Goal: Obtain resource: Download file/media

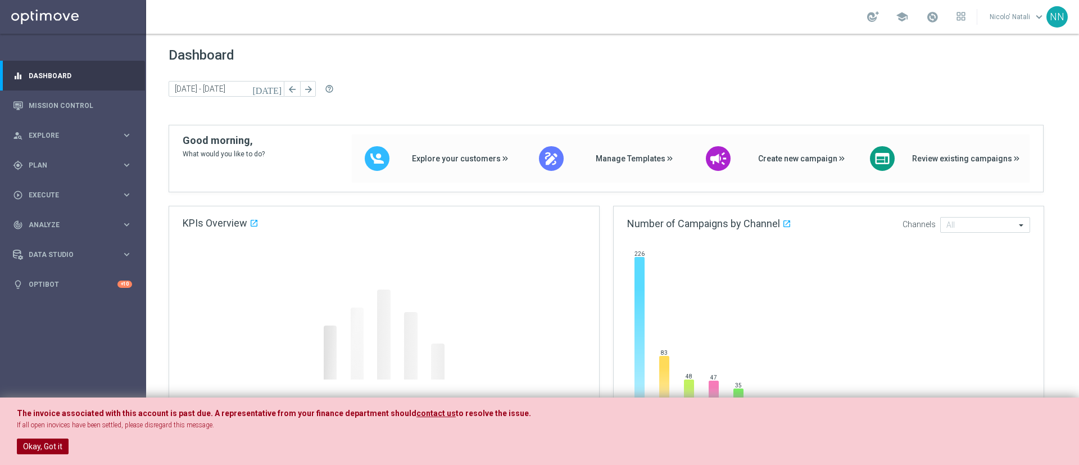
click at [55, 442] on button "Okay, Got it" at bounding box center [43, 446] width 52 height 16
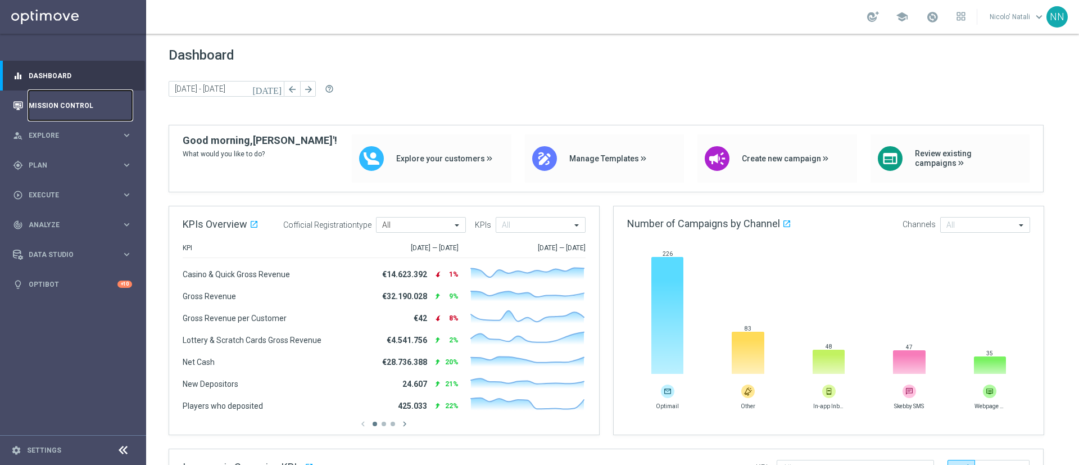
click at [93, 114] on link "Mission Control" at bounding box center [80, 105] width 103 height 30
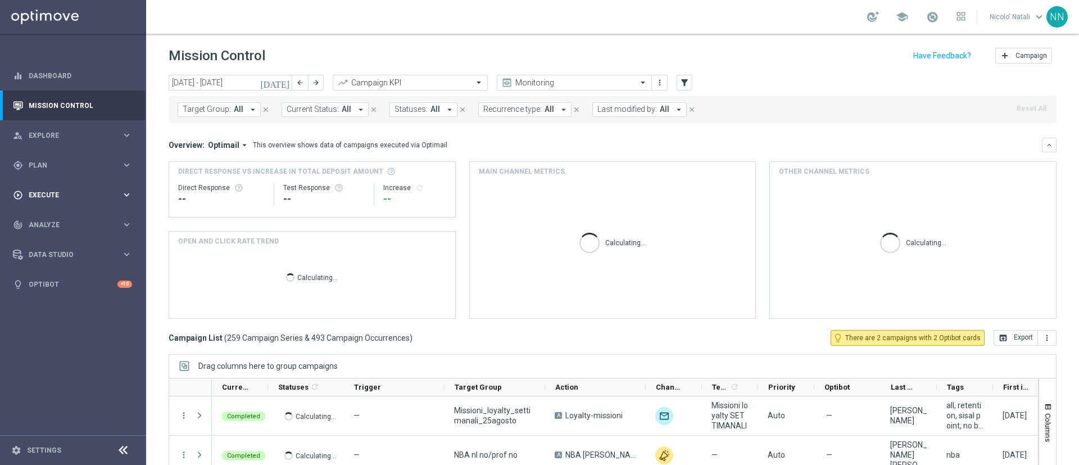
click at [61, 185] on div "play_circle_outline Execute keyboard_arrow_right" at bounding box center [72, 195] width 145 height 30
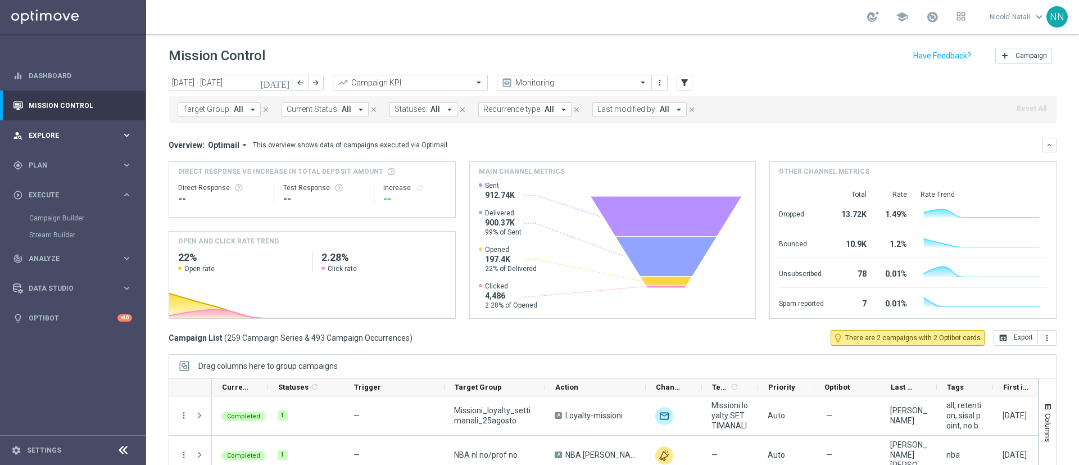
click at [56, 136] on span "Explore" at bounding box center [75, 135] width 93 height 7
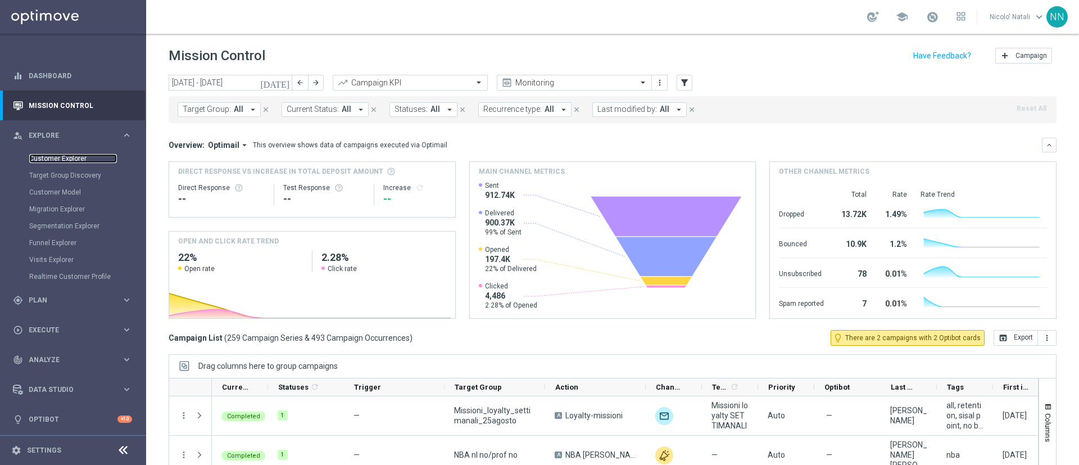
click at [57, 160] on link "Customer Explorer" at bounding box center [73, 158] width 88 height 9
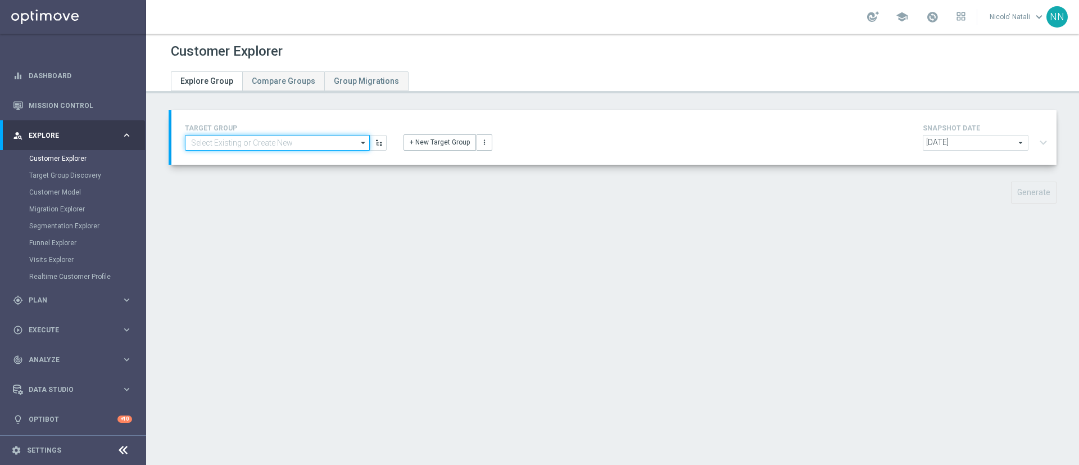
click at [209, 141] on input at bounding box center [277, 143] width 185 height 16
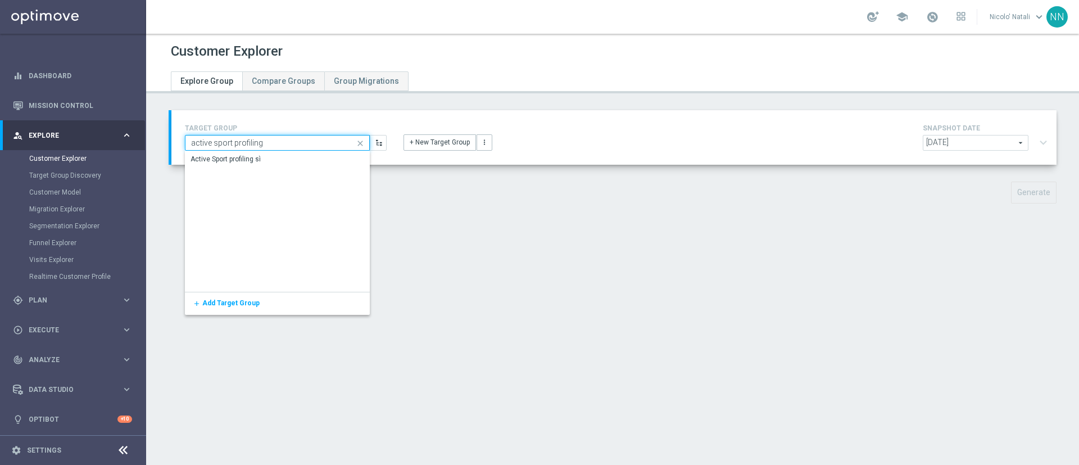
type input "active sport profiling"
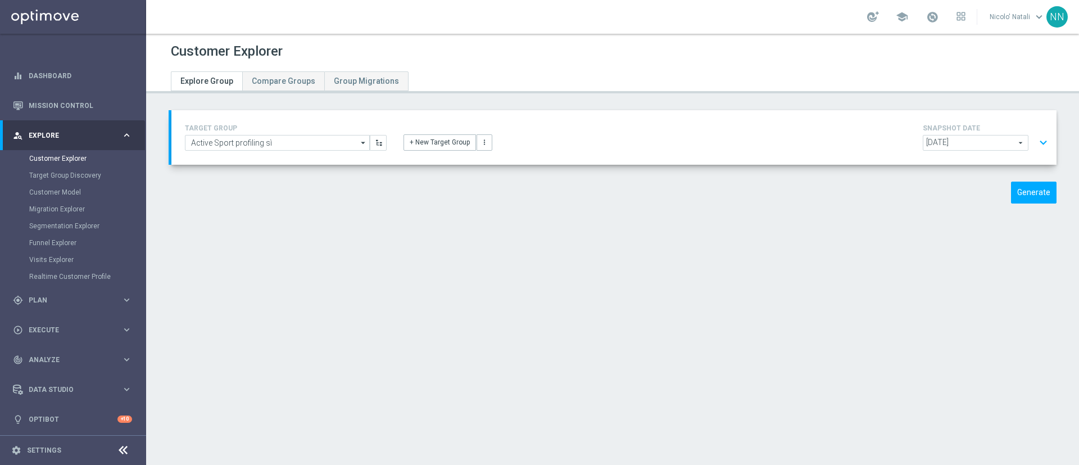
click at [925, 144] on span "[DATE]" at bounding box center [975, 142] width 105 height 15
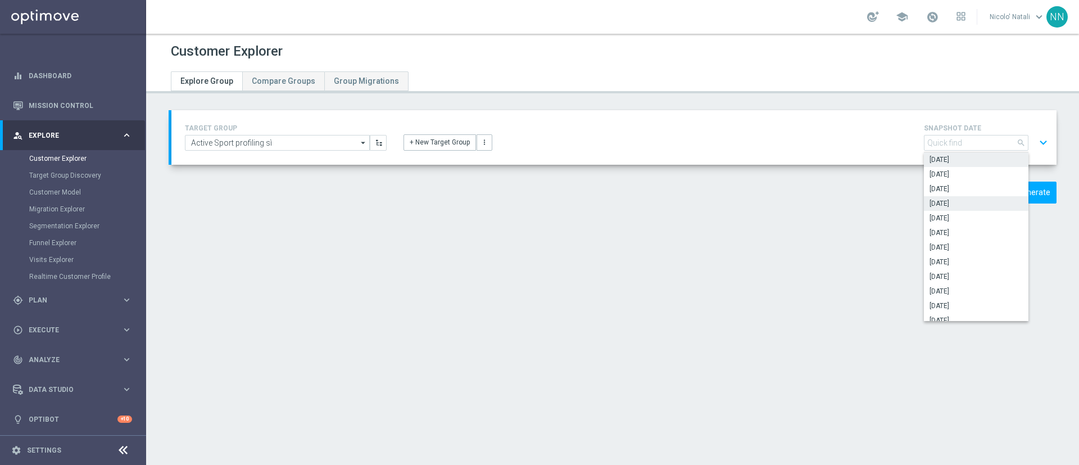
click at [936, 200] on span "[DATE]" at bounding box center [976, 203] width 93 height 9
type input "[DATE]"
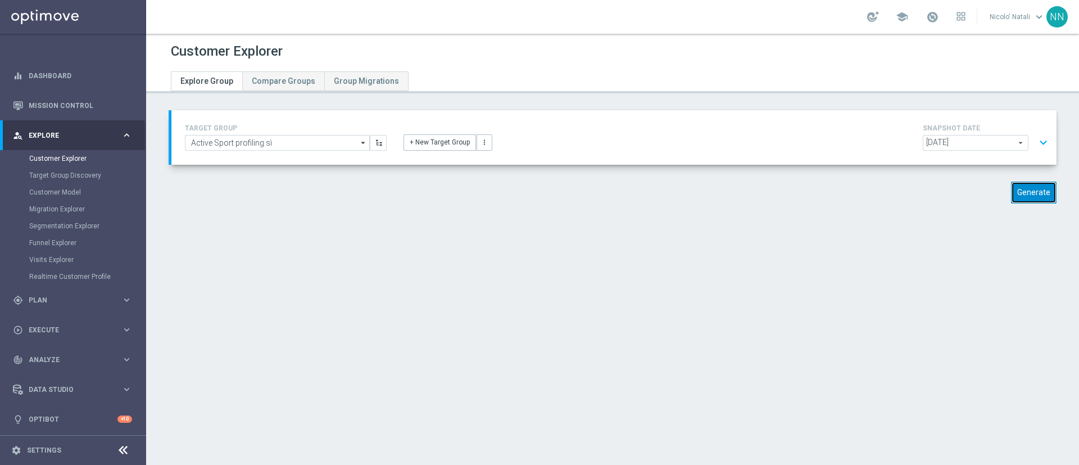
click at [1011, 192] on button "Generate" at bounding box center [1034, 193] width 46 height 22
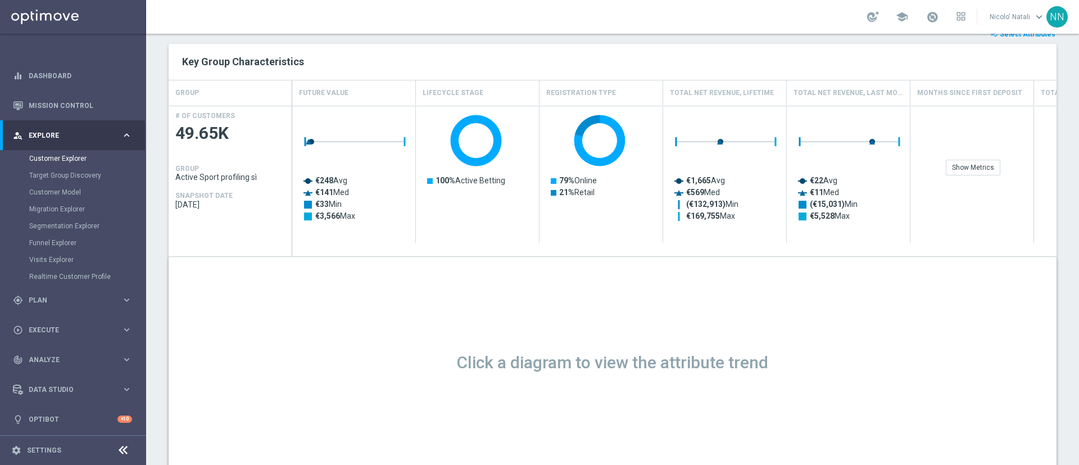
scroll to position [188, 0]
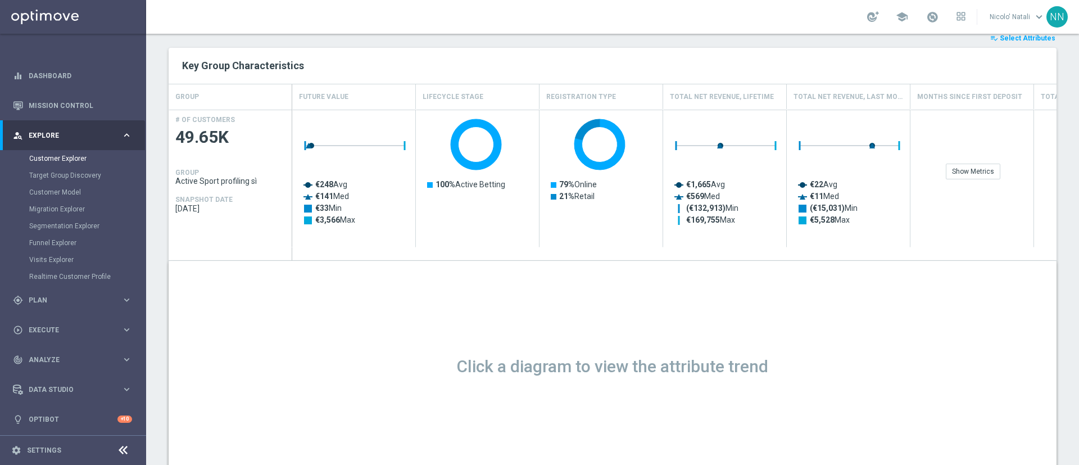
click at [1015, 42] on span "Select Attributes" at bounding box center [1028, 38] width 56 height 8
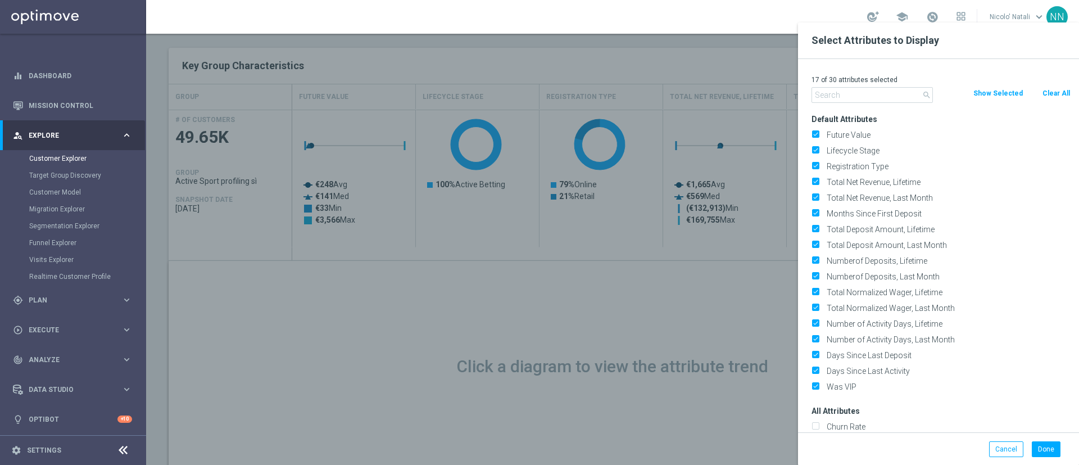
click at [1047, 90] on button "Clear All" at bounding box center [1057, 93] width 30 height 12
checkbox input "false"
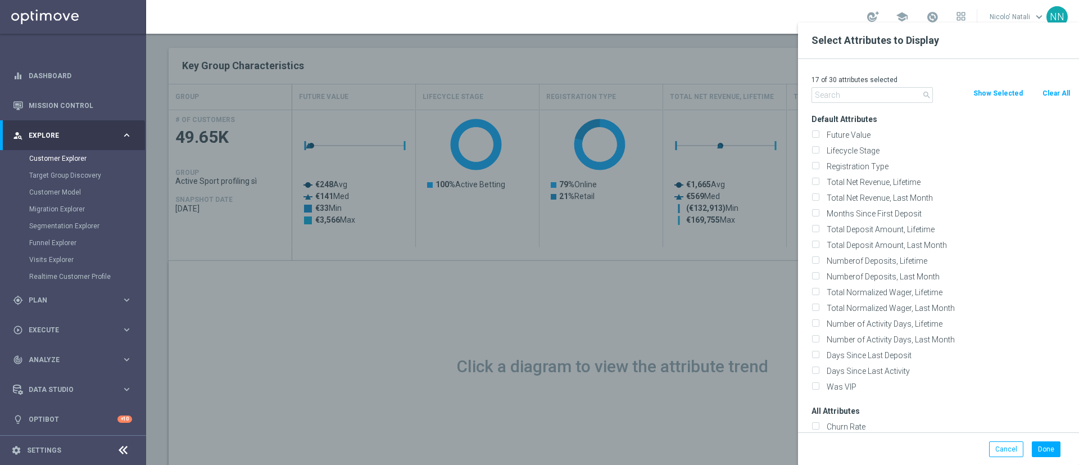
checkbox input "false"
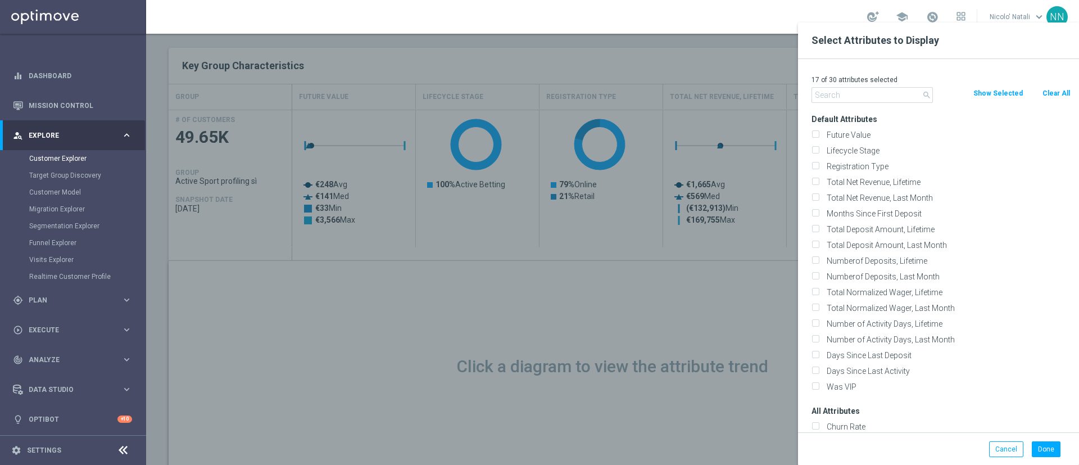
checkbox input "false"
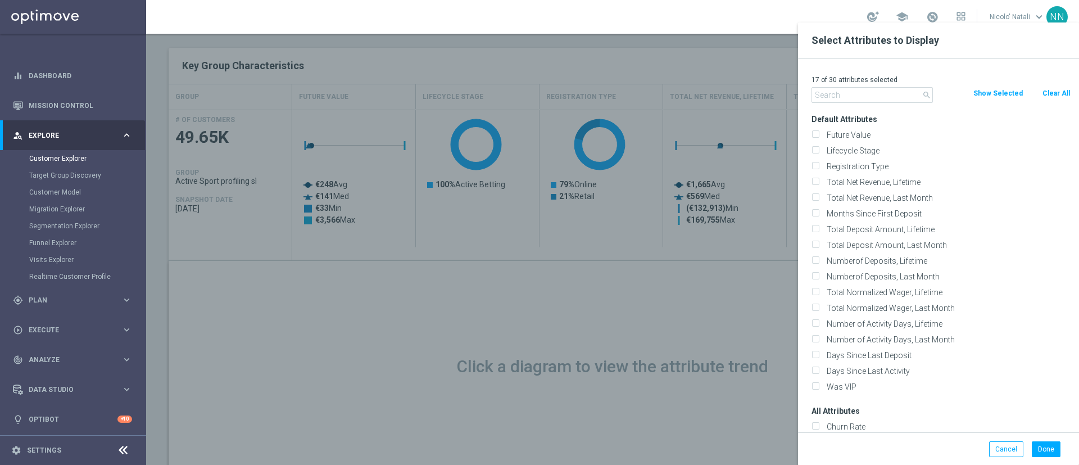
checkbox input "false"
click at [846, 94] on input "text" at bounding box center [872, 95] width 121 height 16
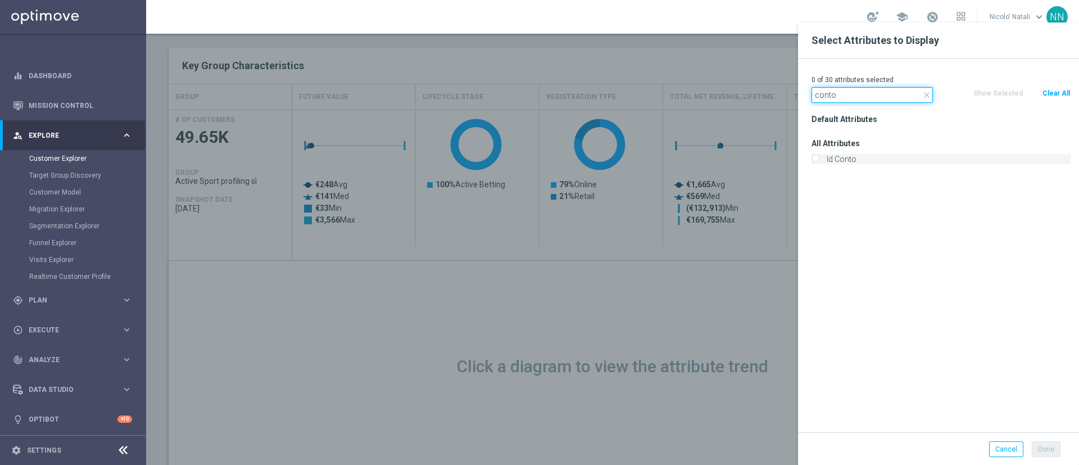
type input "conto"
click at [860, 161] on label "Id Conto" at bounding box center [947, 159] width 248 height 10
click at [819, 161] on input "Id Conto" at bounding box center [815, 160] width 7 height 7
checkbox input "true"
click at [1046, 445] on button "Done" at bounding box center [1046, 449] width 29 height 16
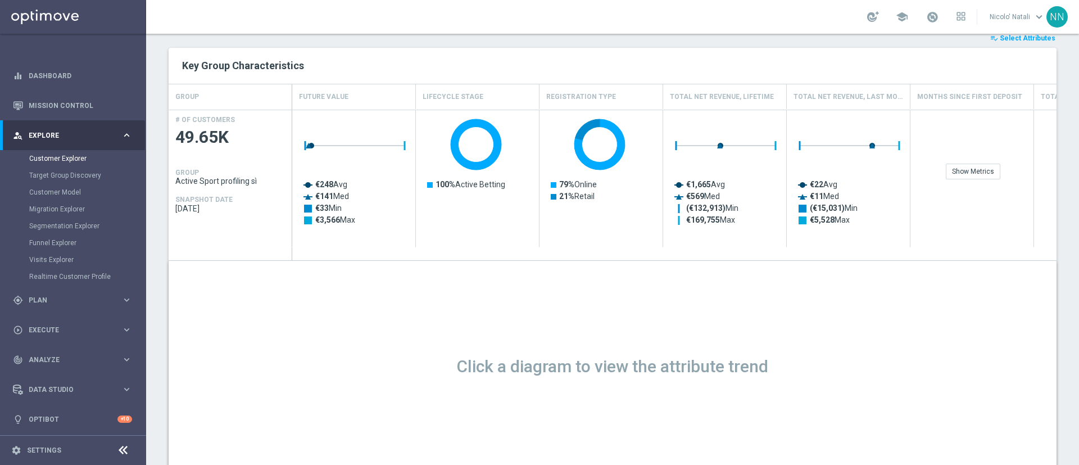
type input "Search"
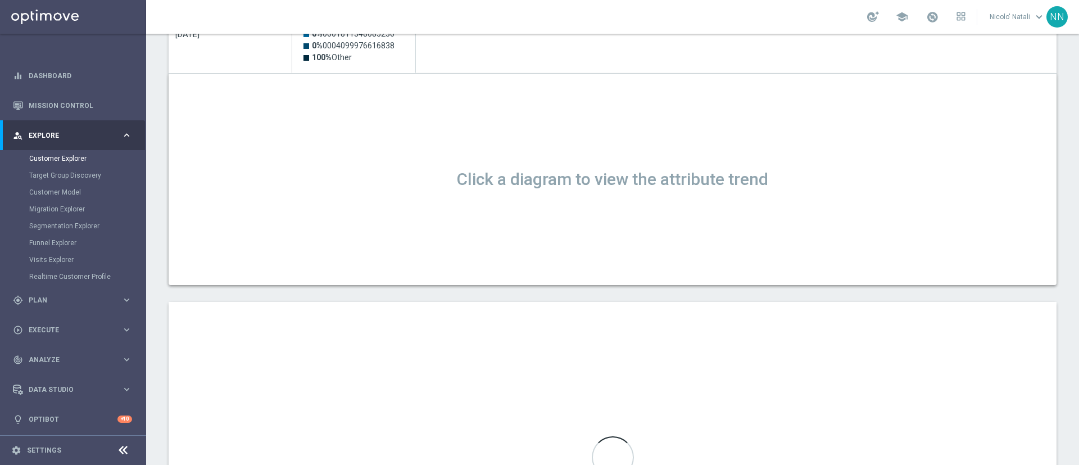
scroll to position [411, 0]
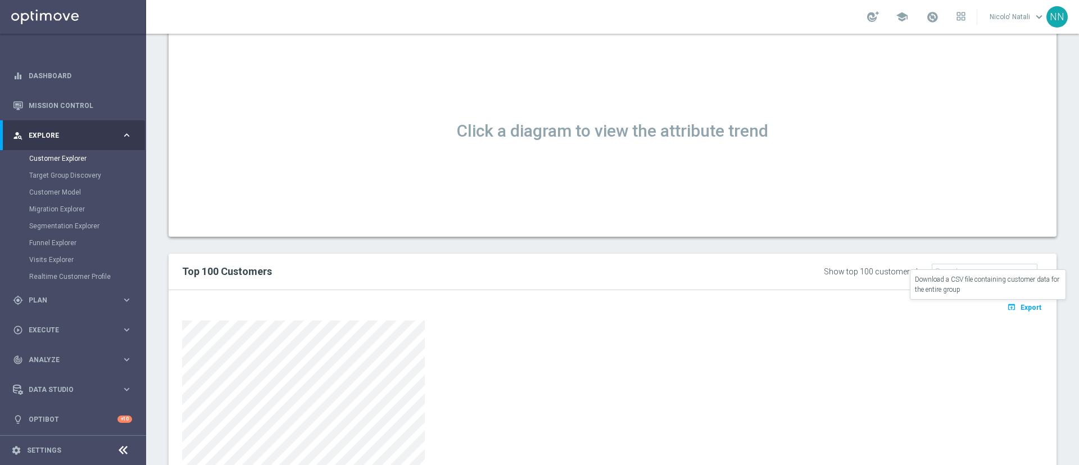
click at [1021, 307] on span "Export" at bounding box center [1031, 308] width 21 height 8
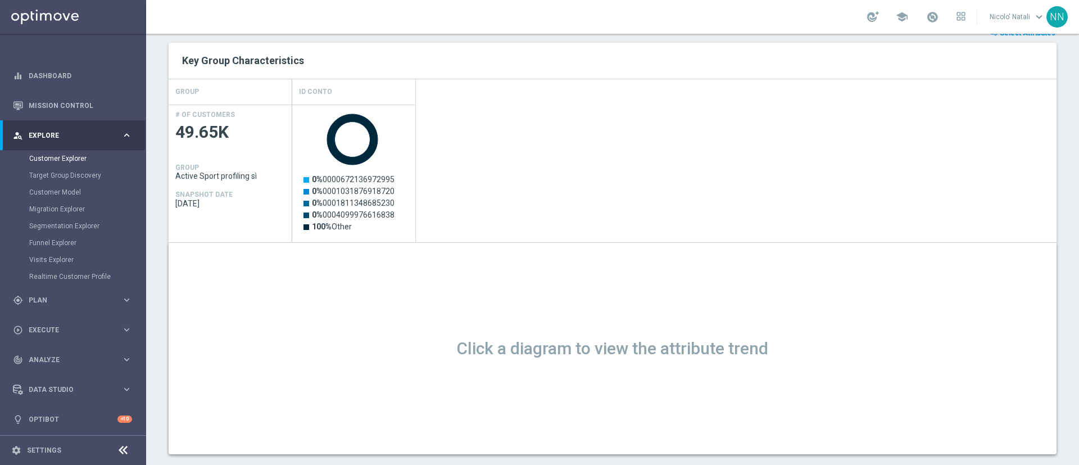
scroll to position [170, 0]
